Goal: Information Seeking & Learning: Learn about a topic

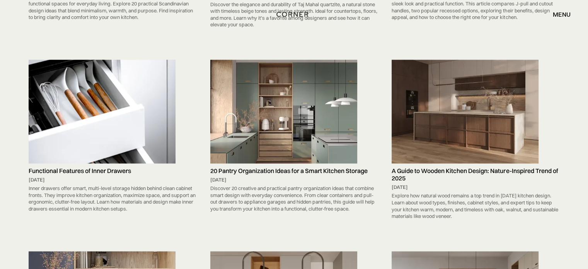
scroll to position [1402, 0]
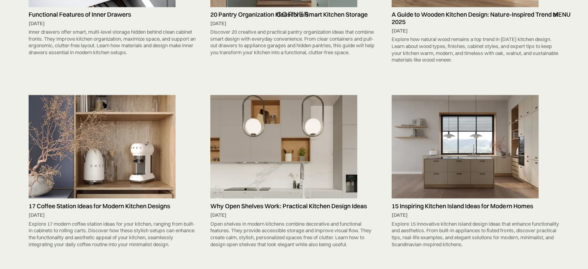
click at [467, 104] on img at bounding box center [464, 147] width 147 height 104
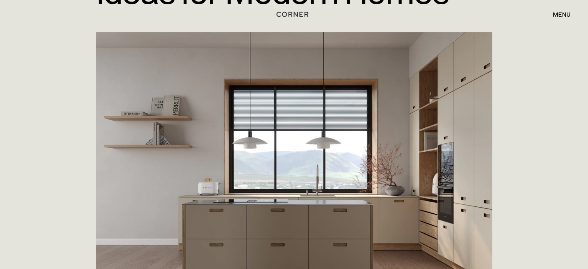
scroll to position [257, 0]
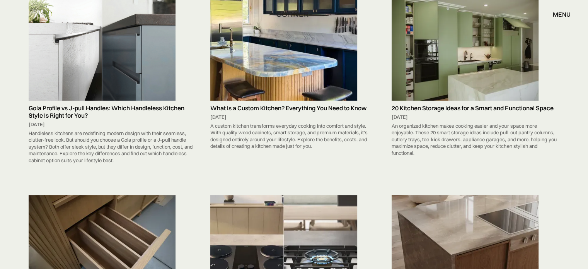
scroll to position [51, 0]
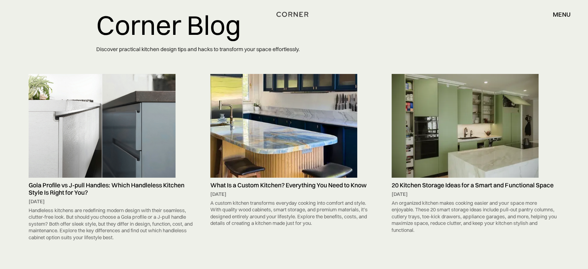
click at [321, 89] on img at bounding box center [283, 126] width 147 height 104
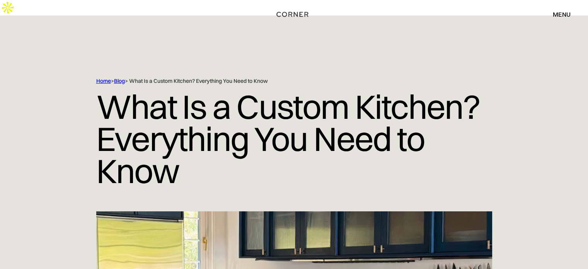
click at [124, 77] on link "Blog" at bounding box center [119, 80] width 11 height 7
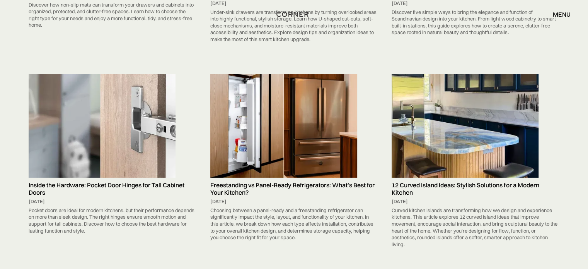
scroll to position [670, 0]
